Goal: Task Accomplishment & Management: Manage account settings

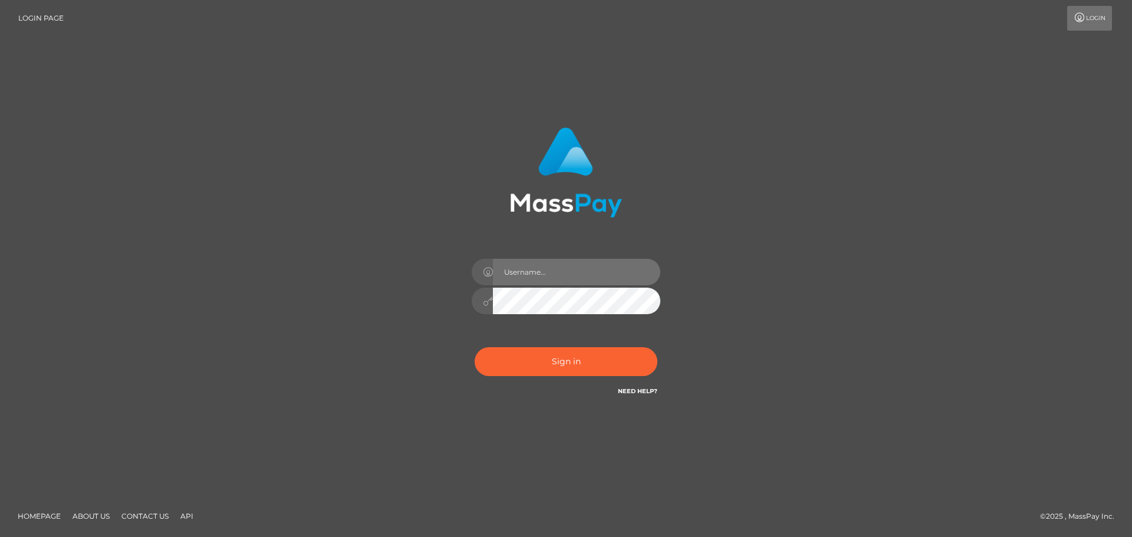
click at [572, 273] on input "text" at bounding box center [576, 272] width 167 height 27
click at [797, 315] on div "Sign in" at bounding box center [566, 268] width 672 height 300
click at [579, 268] on input "text" at bounding box center [576, 272] width 167 height 27
type input "LowEndSunni"
click at [1097, 18] on link "Login" at bounding box center [1089, 18] width 45 height 25
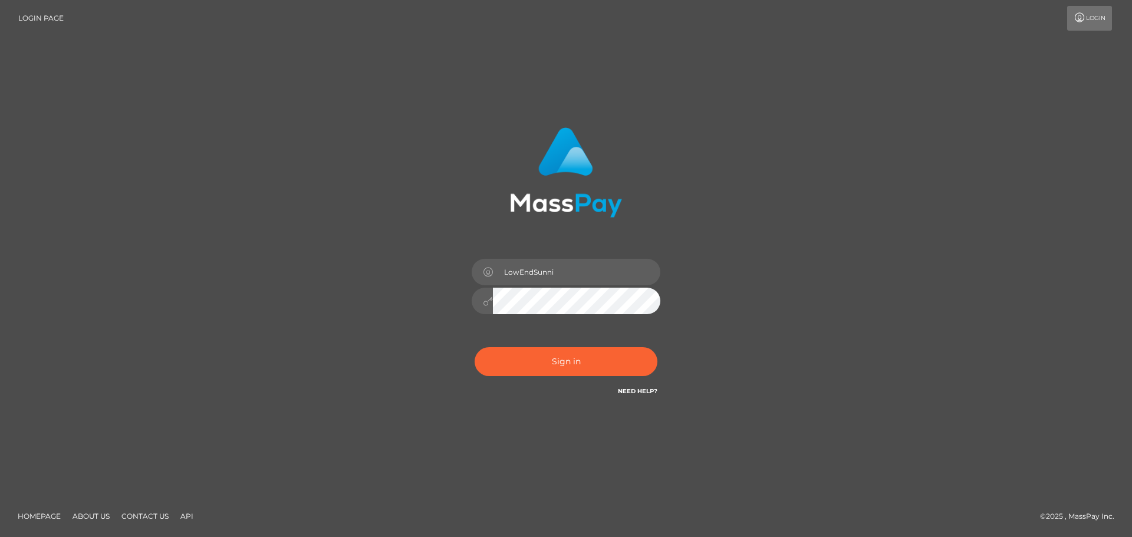
click at [1100, 17] on link "Login" at bounding box center [1089, 18] width 45 height 25
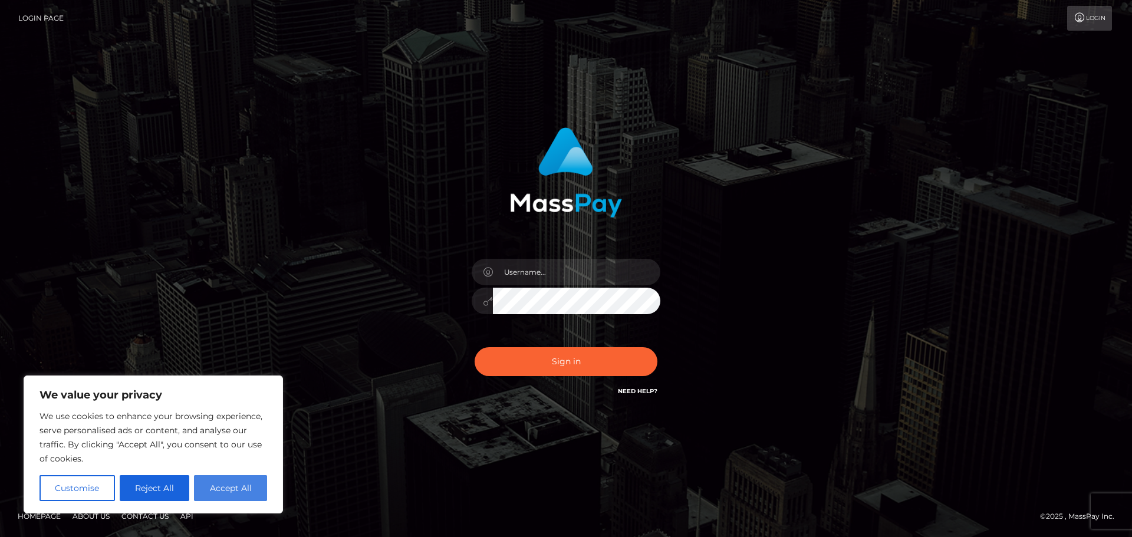
click at [234, 493] on button "Accept All" at bounding box center [230, 488] width 73 height 26
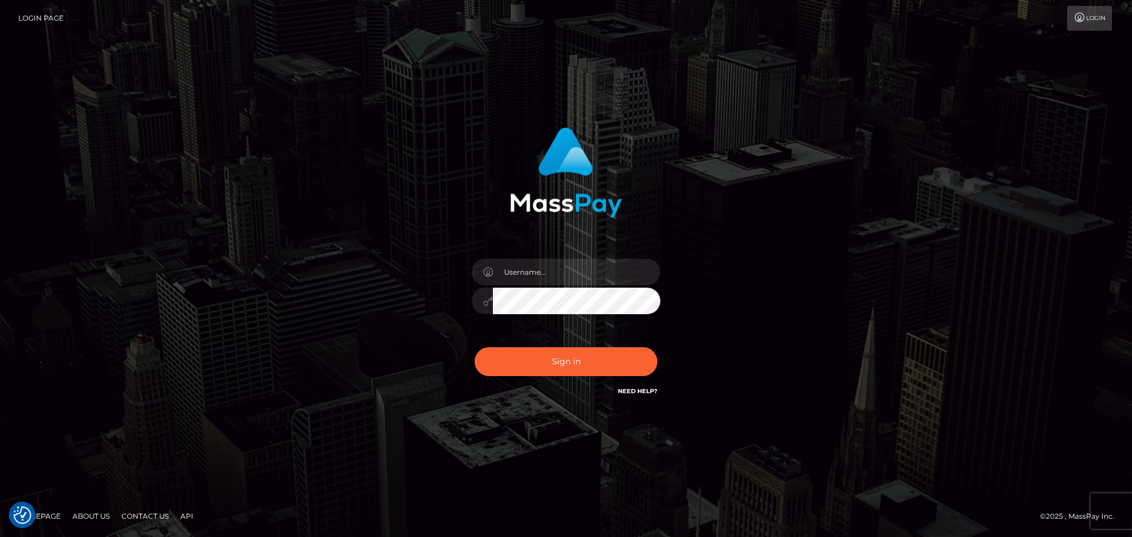
checkbox input "true"
click at [569, 274] on input "text" at bounding box center [576, 272] width 167 height 27
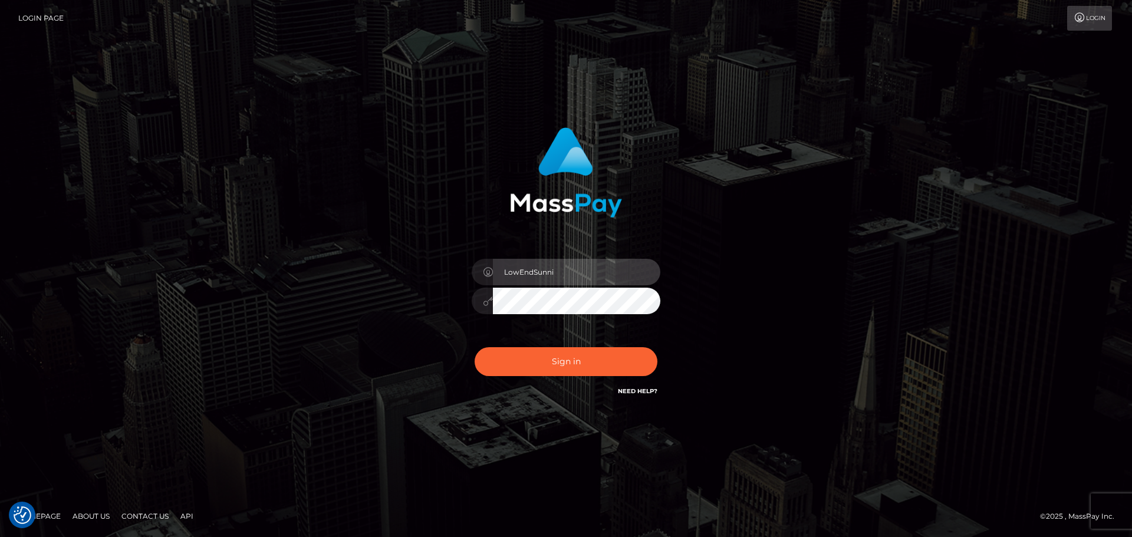
type input "LowEndSunni"
click at [474, 347] on button "Sign in" at bounding box center [565, 361] width 183 height 29
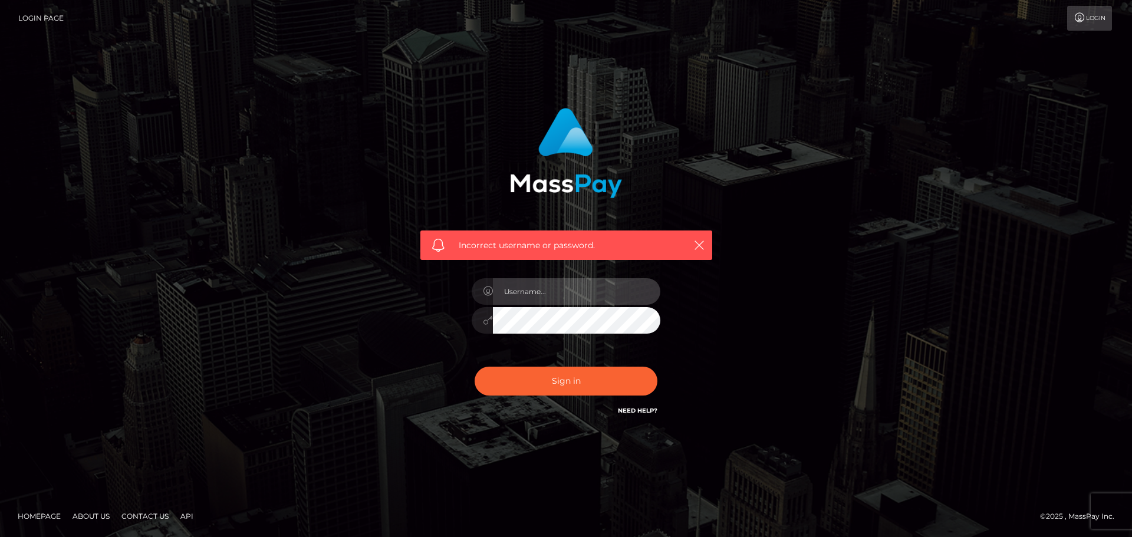
click at [579, 284] on input "text" at bounding box center [576, 291] width 167 height 27
type input "LowEndSunni"
click at [474, 367] on button "Sign in" at bounding box center [565, 381] width 183 height 29
checkbox input "true"
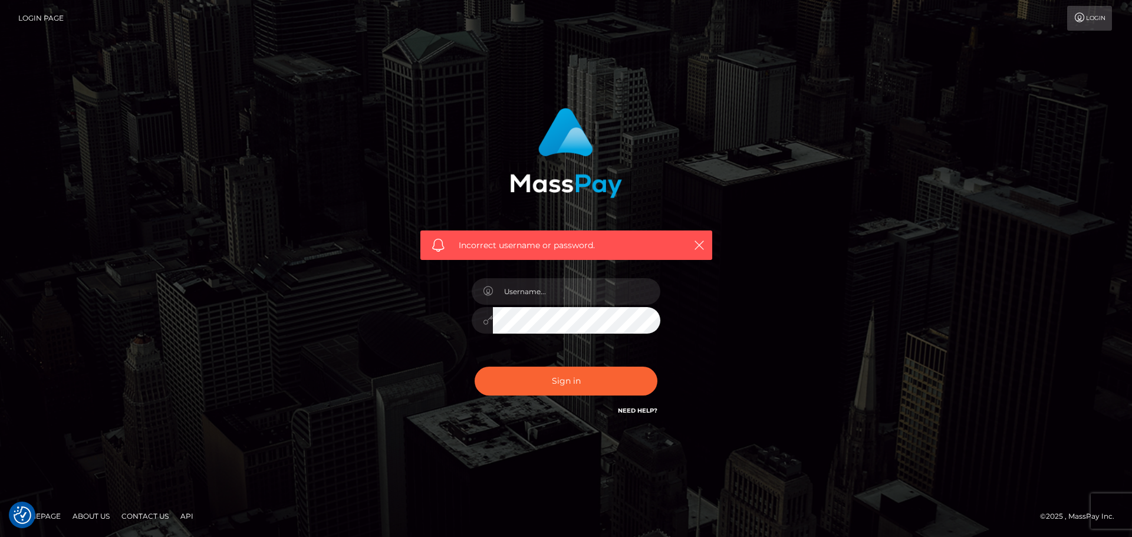
checkbox input "true"
click at [702, 235] on div "Incorrect username or password." at bounding box center [566, 244] width 292 height 29
click at [695, 243] on icon "button" at bounding box center [699, 245] width 12 height 12
click at [705, 242] on button "button" at bounding box center [698, 245] width 15 height 15
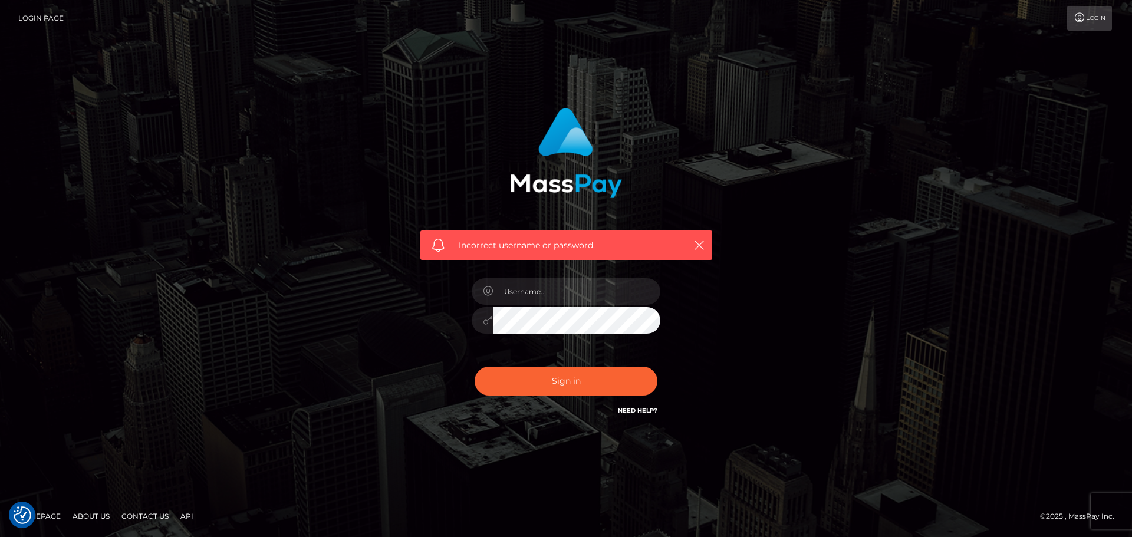
click at [710, 242] on div "Incorrect username or password." at bounding box center [566, 244] width 292 height 29
click at [694, 246] on icon "button" at bounding box center [699, 245] width 12 height 12
click at [696, 246] on icon "button" at bounding box center [699, 245] width 12 height 12
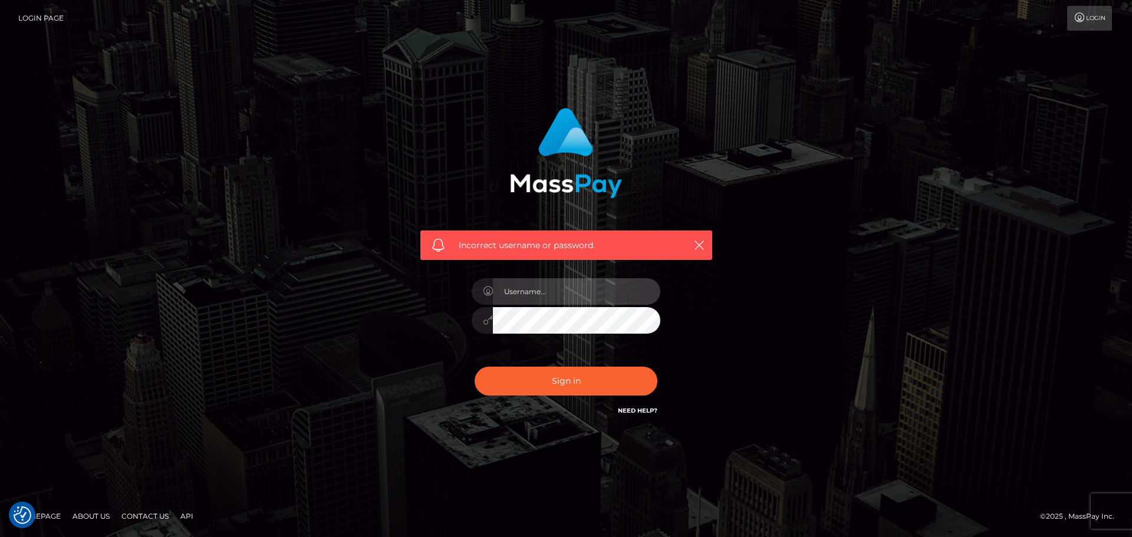
click at [571, 292] on input "text" at bounding box center [576, 291] width 167 height 27
type input "LowEndSunni"
click at [474, 367] on button "Sign in" at bounding box center [565, 381] width 183 height 29
click at [647, 413] on link "Need Help?" at bounding box center [637, 411] width 39 height 8
click at [626, 410] on link "Need Help?" at bounding box center [637, 411] width 39 height 8
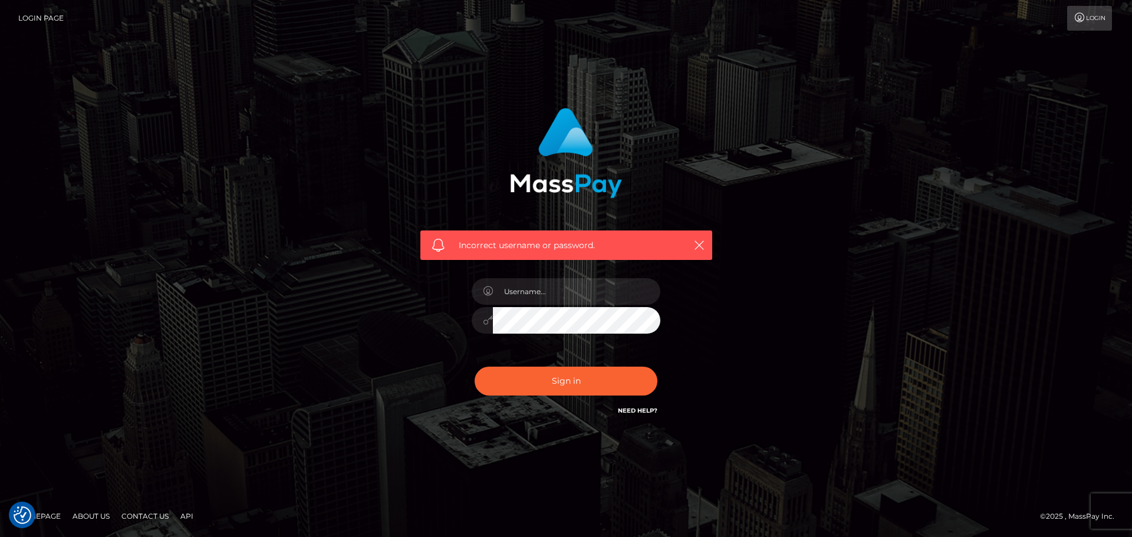
click at [702, 237] on div "Incorrect username or password." at bounding box center [566, 244] width 292 height 29
click at [702, 240] on icon "button" at bounding box center [699, 245] width 12 height 12
click at [539, 294] on input "text" at bounding box center [576, 291] width 167 height 27
click at [968, 166] on div "Incorrect username or password." at bounding box center [566, 269] width 1132 height 516
click at [617, 282] on input "text" at bounding box center [576, 291] width 167 height 27
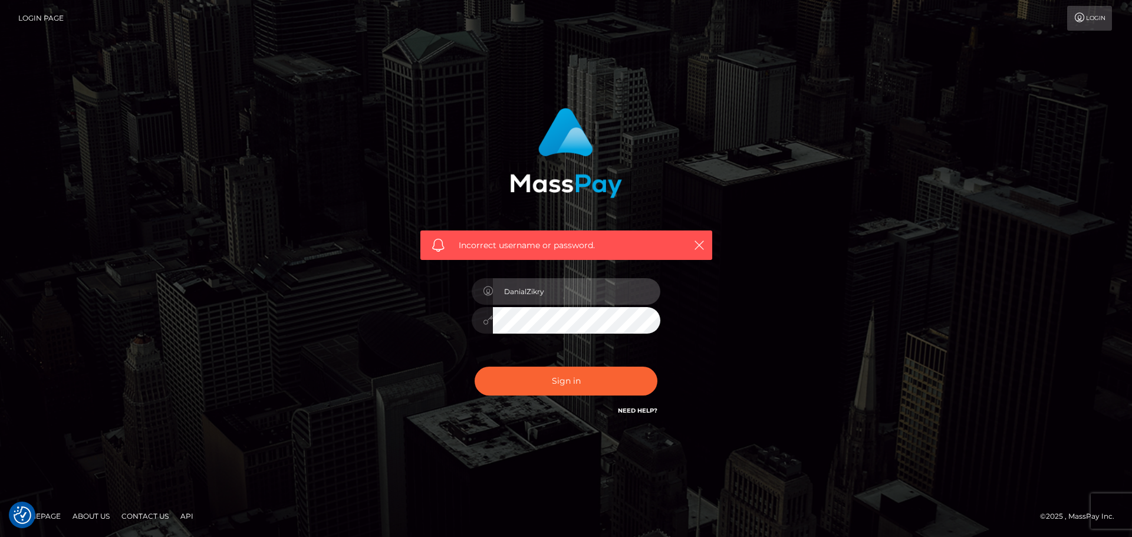
type input "DanialZikry"
click at [474, 367] on button "Sign in" at bounding box center [565, 381] width 183 height 29
type input "Low"
checkbox input "true"
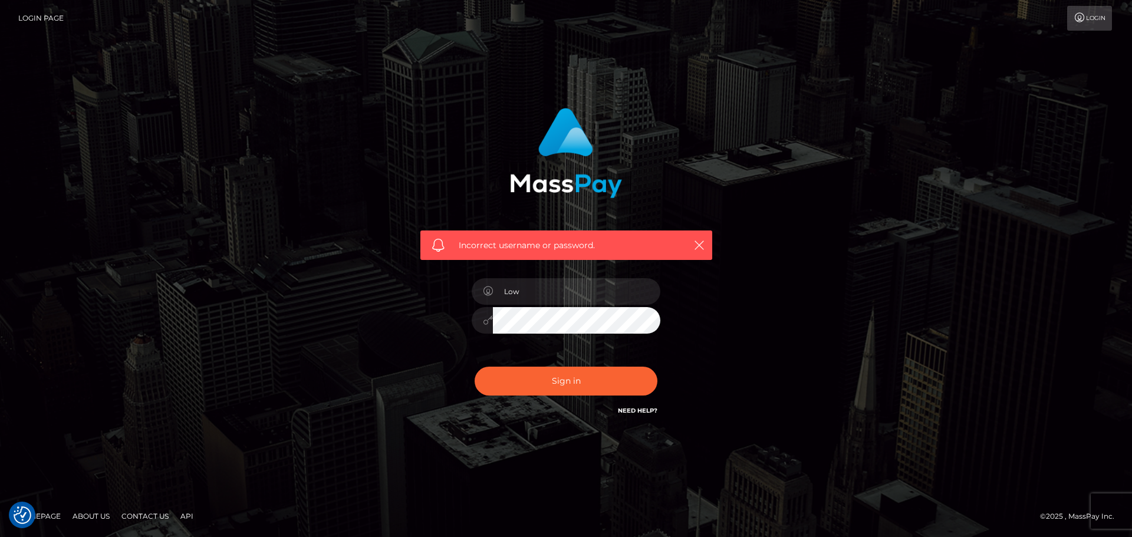
checkbox input "true"
type input "LowEndSunni"
click at [474, 367] on button "Sign in" at bounding box center [565, 381] width 183 height 29
click at [713, 238] on div "Incorrect username or password." at bounding box center [565, 179] width 309 height 161
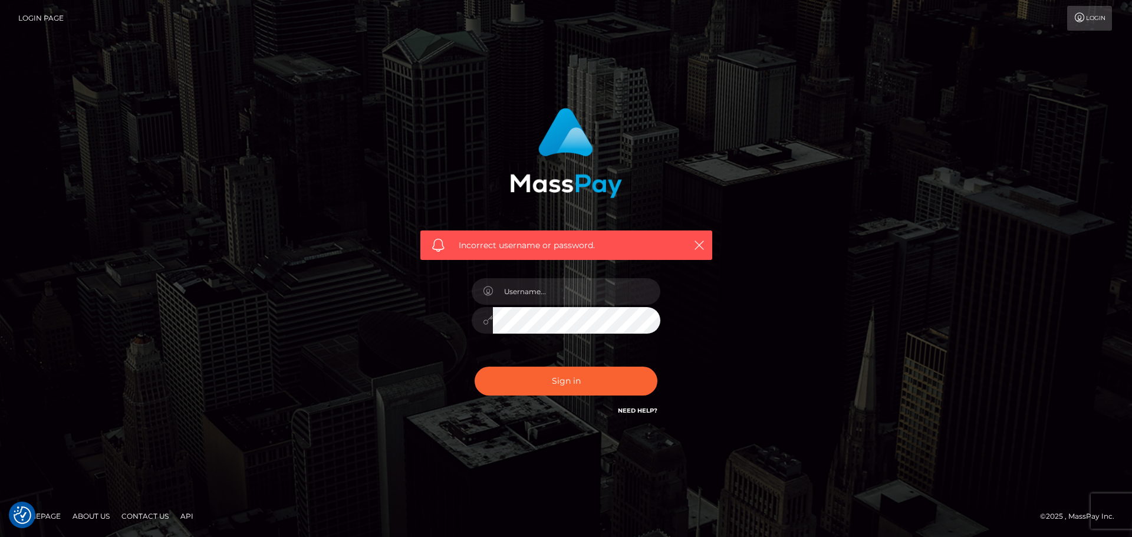
click at [701, 233] on div "Incorrect username or password." at bounding box center [566, 244] width 292 height 29
click at [704, 244] on icon "button" at bounding box center [699, 245] width 12 height 12
click at [704, 245] on icon "button" at bounding box center [699, 245] width 12 height 12
click at [692, 234] on div "Incorrect username or password." at bounding box center [566, 244] width 292 height 29
click at [702, 247] on icon "button" at bounding box center [699, 245] width 12 height 12
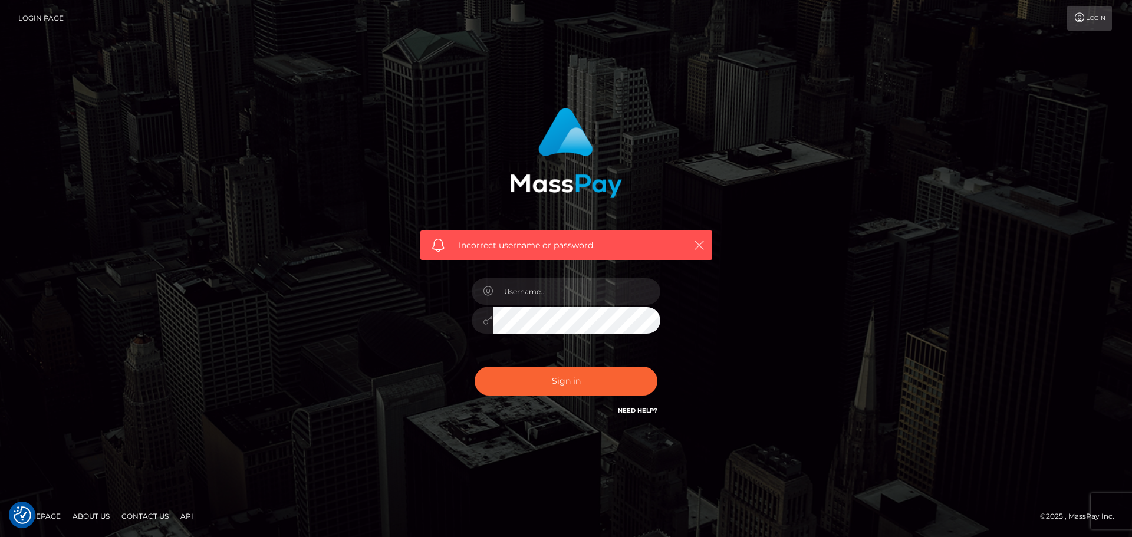
click at [701, 243] on icon "button" at bounding box center [699, 245] width 12 height 12
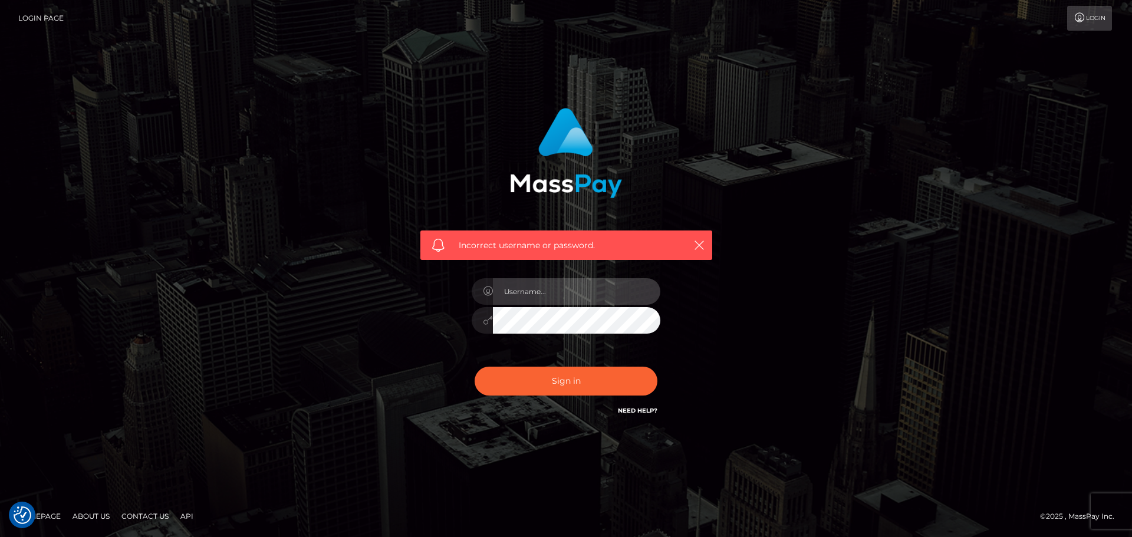
click at [569, 297] on input "text" at bounding box center [576, 291] width 167 height 27
type input "lowendsunni@gmail.com"
click at [474, 367] on button "Sign in" at bounding box center [565, 381] width 183 height 29
click at [704, 244] on button "button" at bounding box center [698, 245] width 15 height 15
click at [1113, 512] on div "© 2025 , MassPay Inc." at bounding box center [1081, 516] width 83 height 13
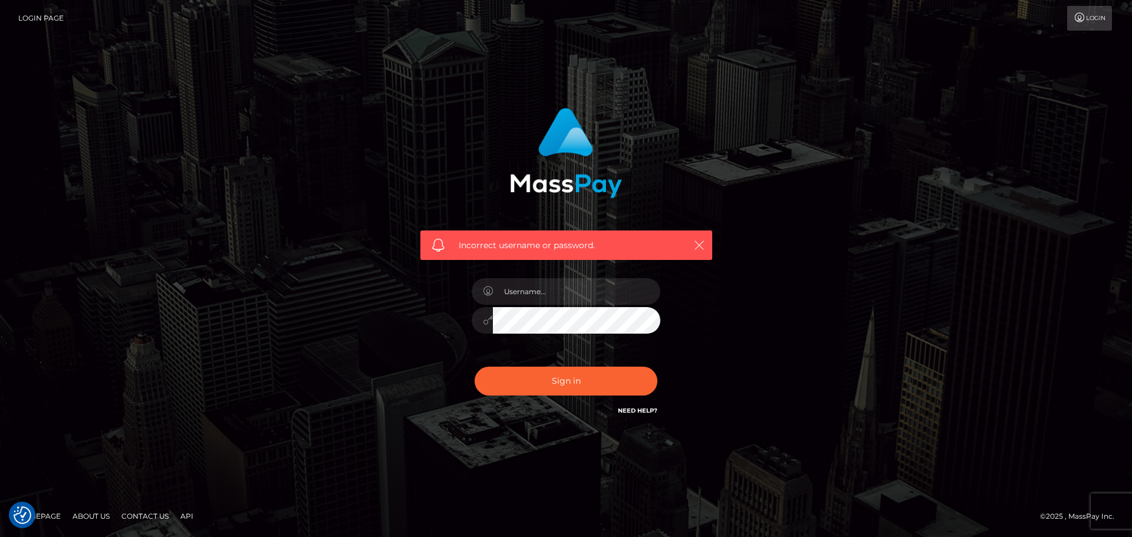
click at [694, 239] on icon "button" at bounding box center [699, 245] width 12 height 12
click at [700, 249] on icon "button" at bounding box center [699, 245] width 12 height 12
click at [701, 248] on icon "button" at bounding box center [699, 245] width 12 height 12
click at [702, 248] on icon "button" at bounding box center [699, 245] width 12 height 12
click at [136, 517] on link "Contact Us" at bounding box center [145, 516] width 57 height 18
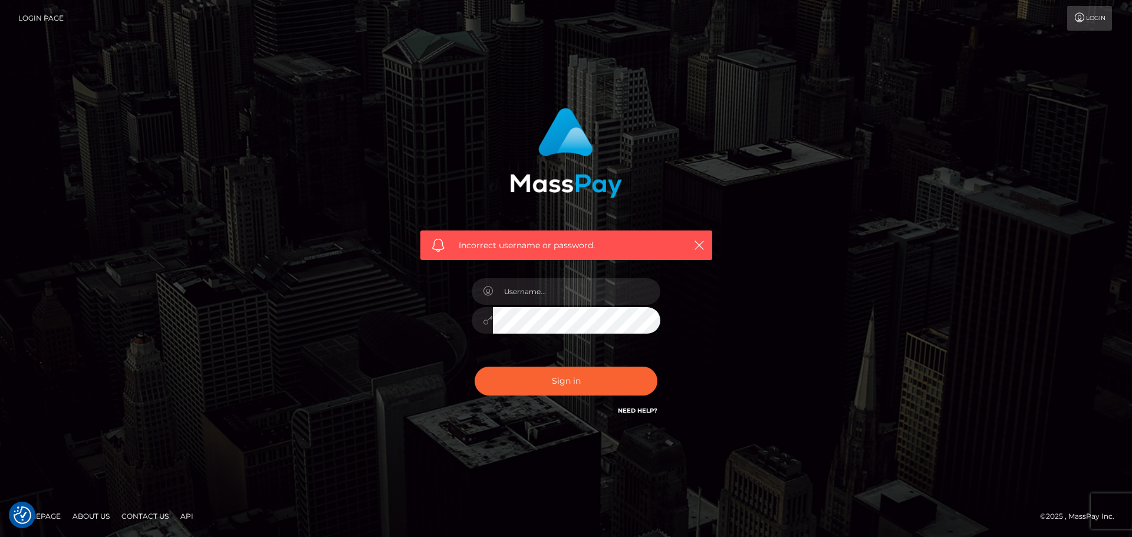
click at [146, 512] on link "Contact Us" at bounding box center [145, 516] width 57 height 18
click at [699, 245] on icon "button" at bounding box center [699, 245] width 12 height 12
click at [698, 248] on icon "button" at bounding box center [699, 245] width 12 height 12
click at [643, 408] on link "Need Help?" at bounding box center [637, 411] width 39 height 8
click at [126, 382] on div "Incorrect username or password." at bounding box center [566, 269] width 1132 height 516
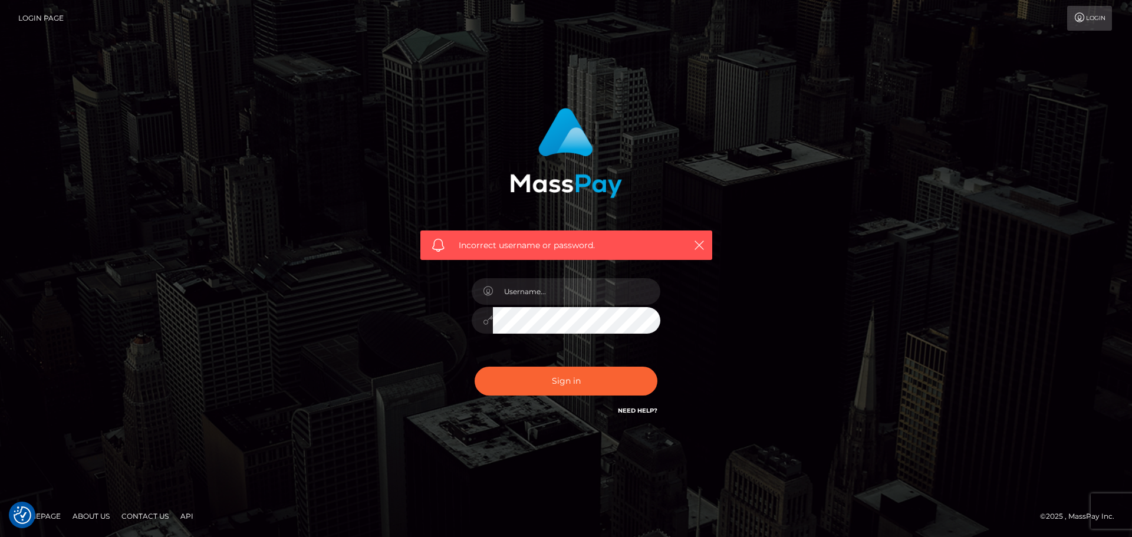
click at [1077, 13] on icon at bounding box center [1079, 17] width 12 height 9
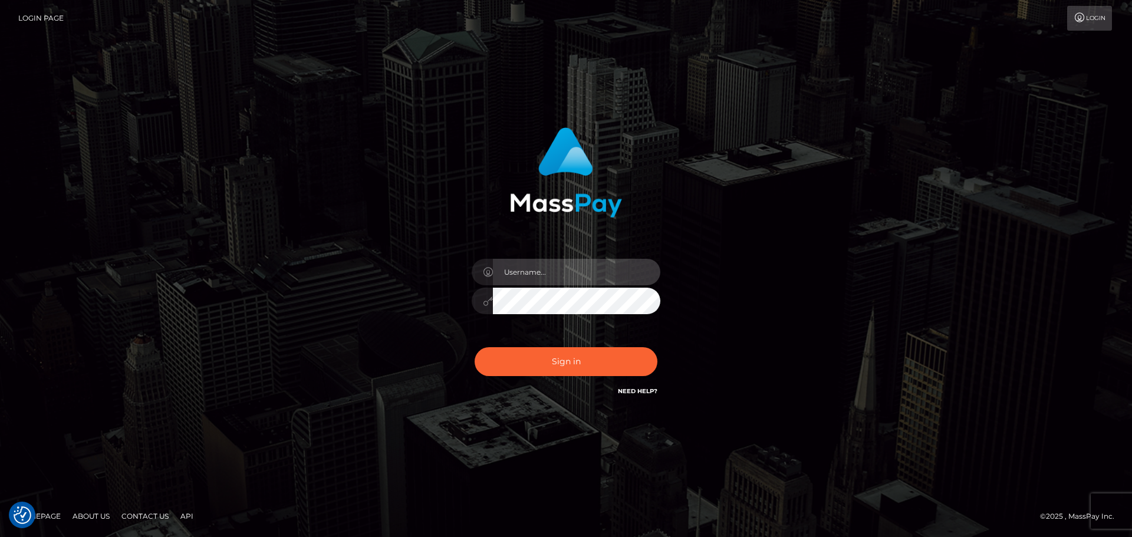
click at [552, 273] on input "text" at bounding box center [576, 272] width 167 height 27
type input "ShirouTheDoggo"
click at [474, 347] on button "Sign in" at bounding box center [565, 361] width 183 height 29
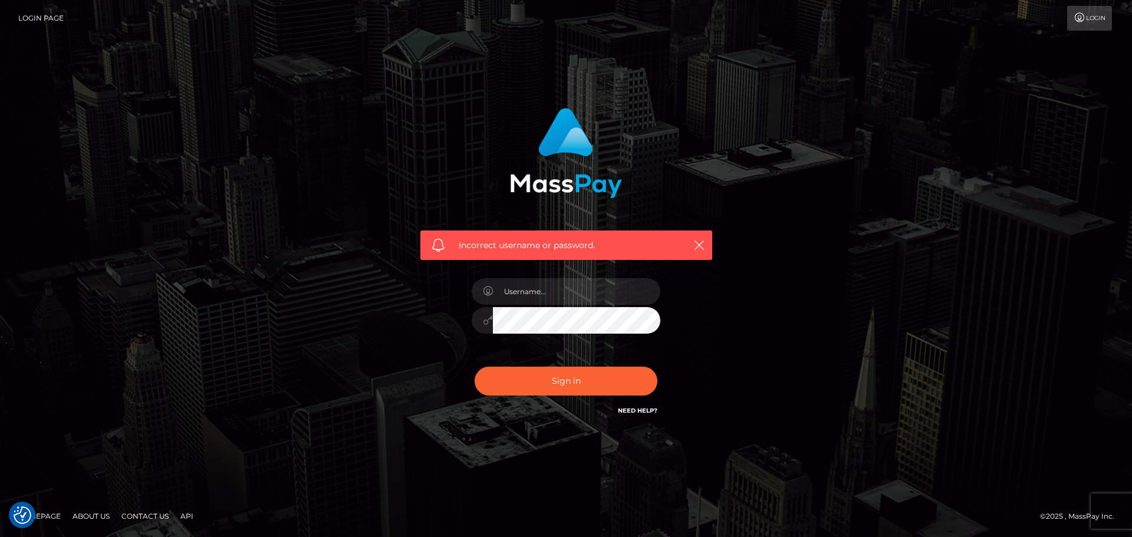
click at [20, 516] on img "Consent Preferences" at bounding box center [23, 515] width 18 height 18
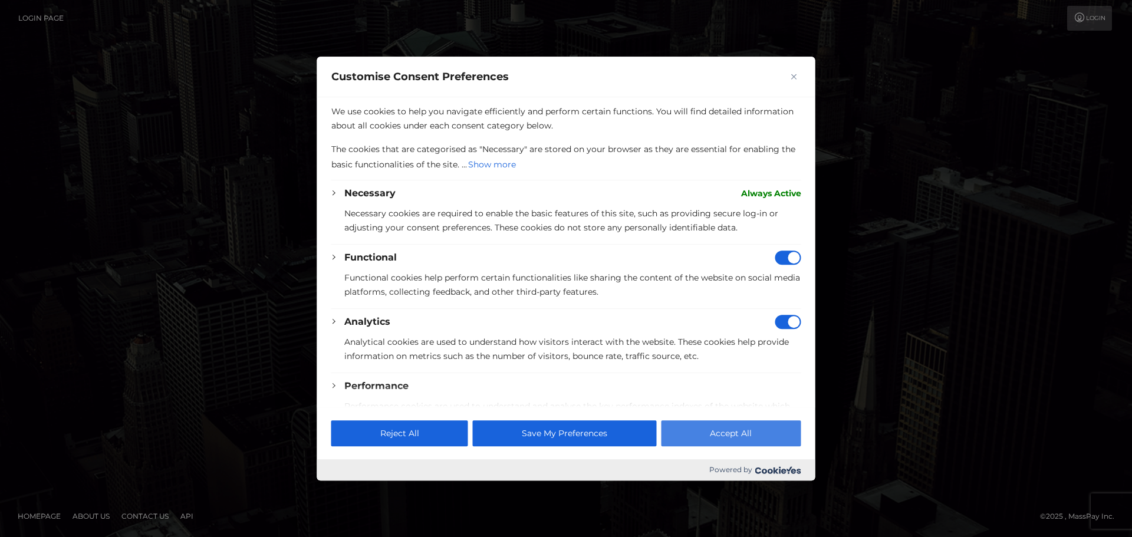
click at [733, 424] on button "Accept All" at bounding box center [731, 433] width 140 height 26
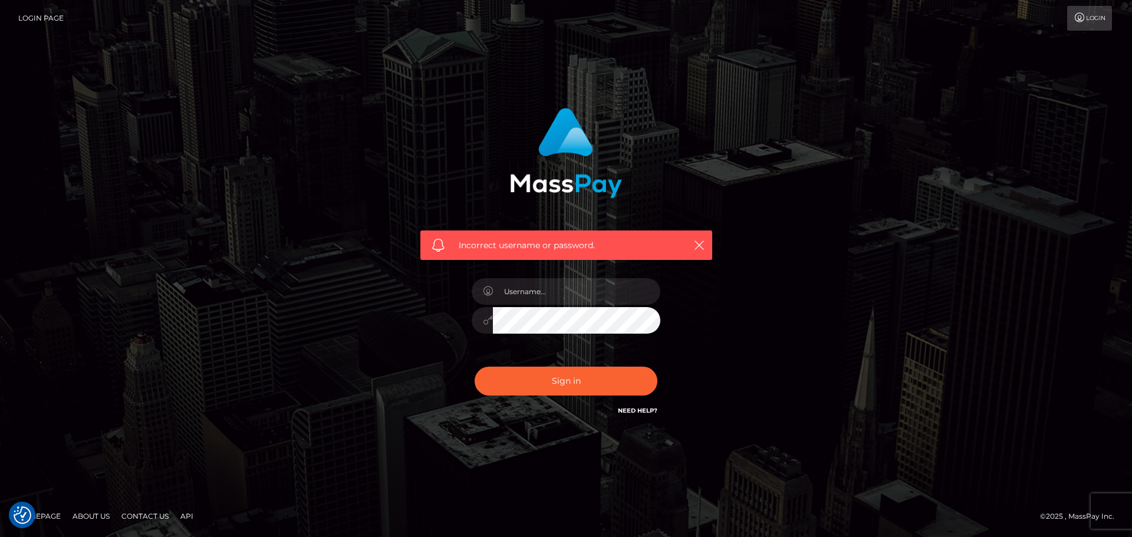
click at [136, 513] on link "Contact Us" at bounding box center [145, 516] width 57 height 18
